Goal: Task Accomplishment & Management: Complete application form

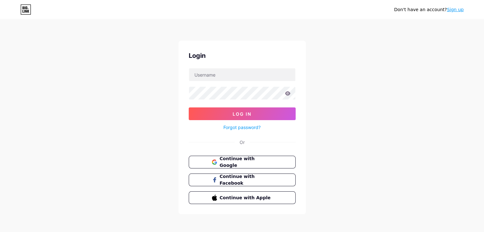
click at [226, 158] on span "Continue with Google" at bounding box center [245, 162] width 52 height 13
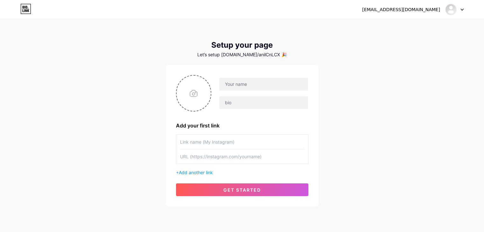
click at [256, 54] on div "Let’s setup [DOMAIN_NAME]/anilCnLCX 🎉" at bounding box center [242, 54] width 153 height 5
click at [246, 81] on input "text" at bounding box center [263, 84] width 88 height 13
click at [234, 103] on input "text" at bounding box center [263, 102] width 88 height 13
